Goal: Check status: Check status

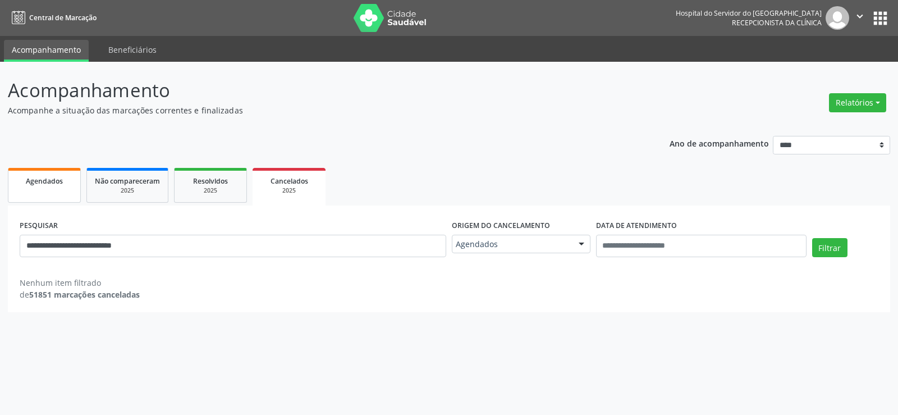
click at [53, 186] on div "Agendados" at bounding box center [44, 180] width 56 height 12
select select "*"
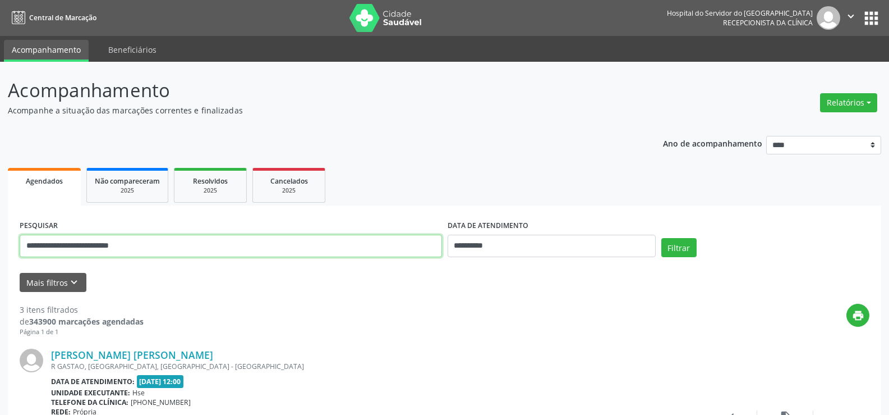
drag, startPoint x: 175, startPoint y: 247, endPoint x: 9, endPoint y: 245, distance: 166.1
paste input "text"
type input "**********"
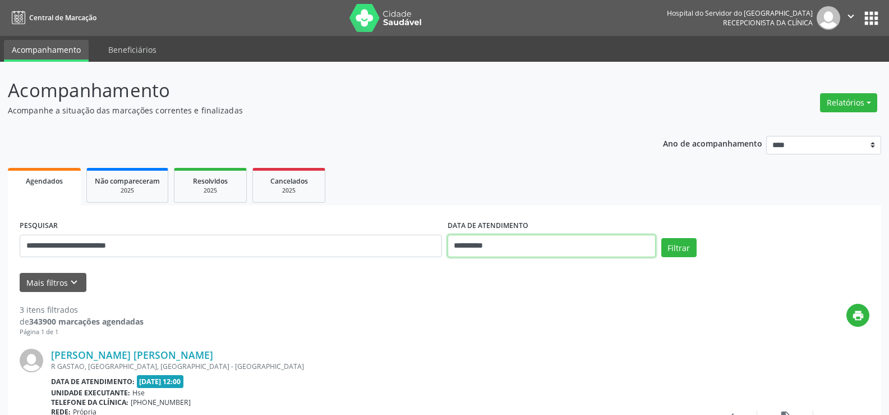
click at [551, 246] on input "**********" at bounding box center [552, 246] width 208 height 22
click at [684, 240] on button "Filtrar" at bounding box center [678, 247] width 35 height 19
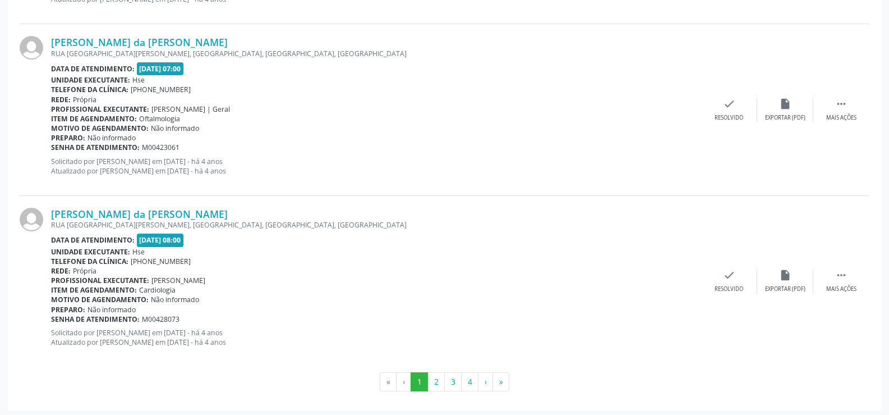
scroll to position [2544, 0]
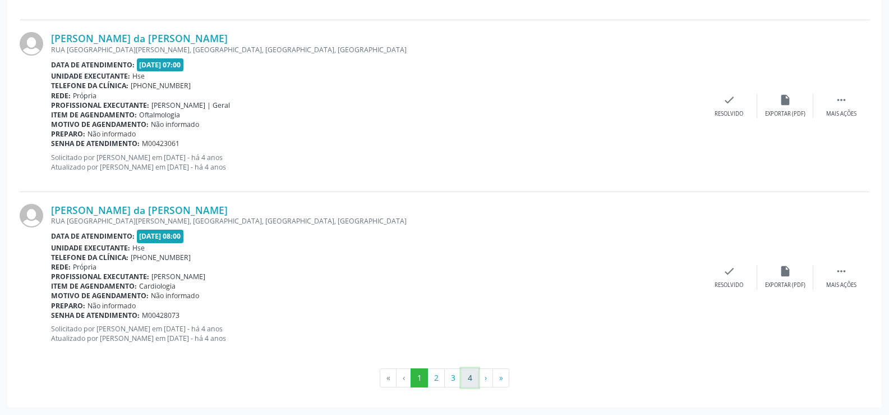
click at [465, 380] on button "4" at bounding box center [469, 377] width 17 height 19
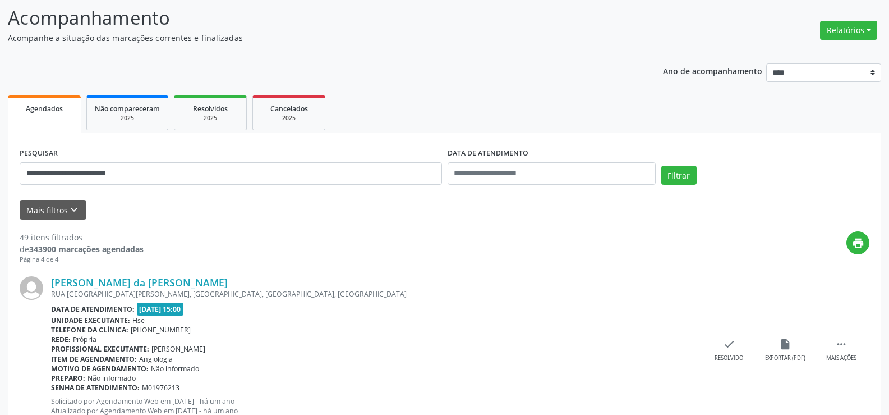
scroll to position [0, 0]
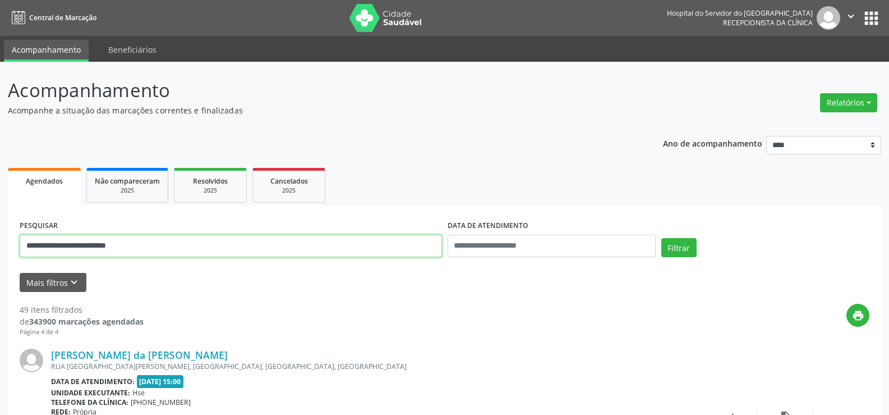
drag, startPoint x: 172, startPoint y: 249, endPoint x: 0, endPoint y: 246, distance: 171.7
paste input "text"
type input "**********"
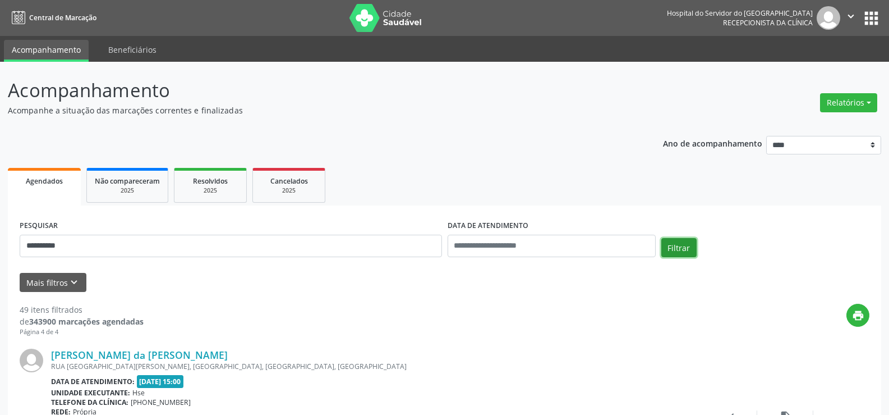
click at [667, 250] on button "Filtrar" at bounding box center [678, 247] width 35 height 19
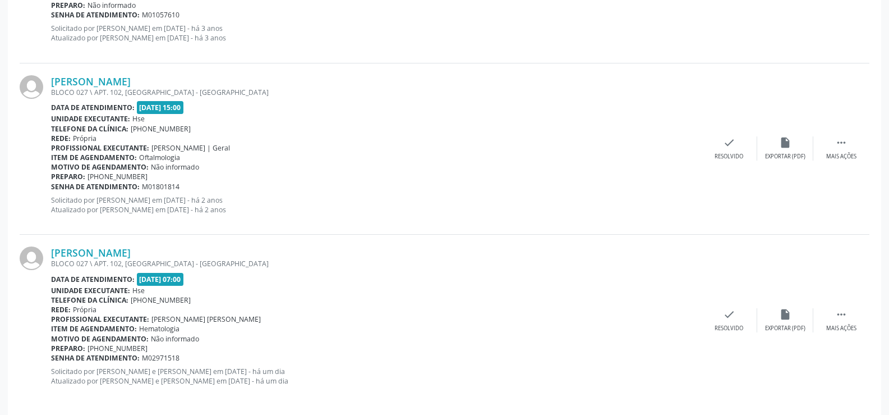
scroll to position [1312, 0]
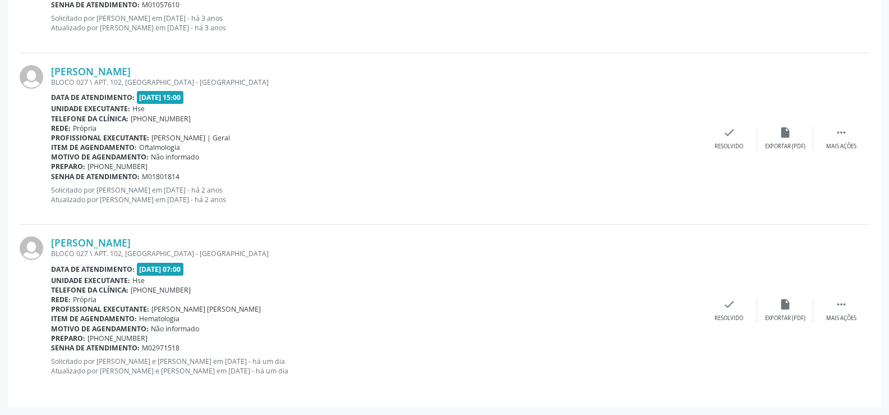
drag, startPoint x: 145, startPoint y: 241, endPoint x: 49, endPoint y: 242, distance: 96.5
click at [49, 242] on div "[PERSON_NAME] BLOCO 027 \ APT. 102, [GEOGRAPHIC_DATA] - [GEOGRAPHIC_DATA] Data …" at bounding box center [445, 309] width 850 height 171
copy div "[PERSON_NAME]"
